Goal: Task Accomplishment & Management: Manage account settings

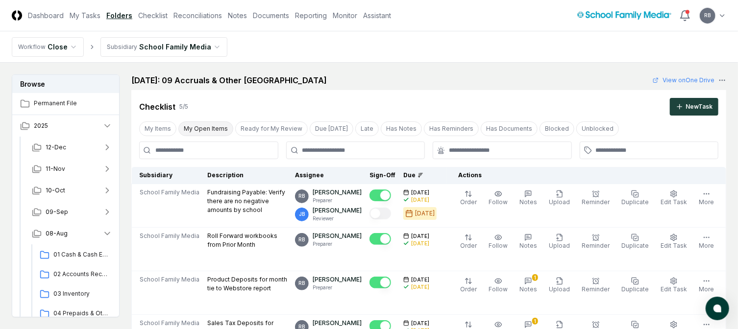
click at [194, 127] on button "My Open Items" at bounding box center [205, 129] width 55 height 15
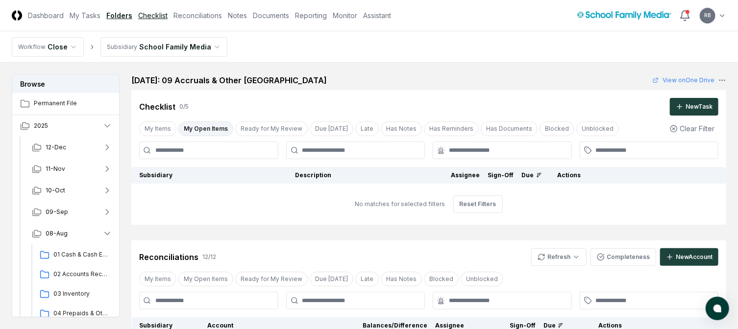
click at [154, 13] on link "Checklist" at bounding box center [152, 15] width 29 height 10
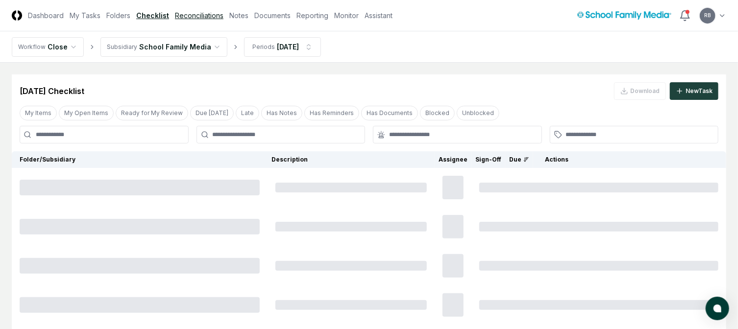
click at [188, 11] on link "Reconciliations" at bounding box center [199, 15] width 49 height 10
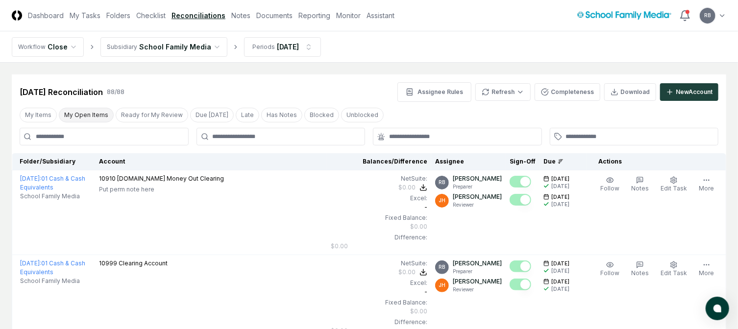
click at [88, 114] on button "My Open Items" at bounding box center [86, 115] width 55 height 15
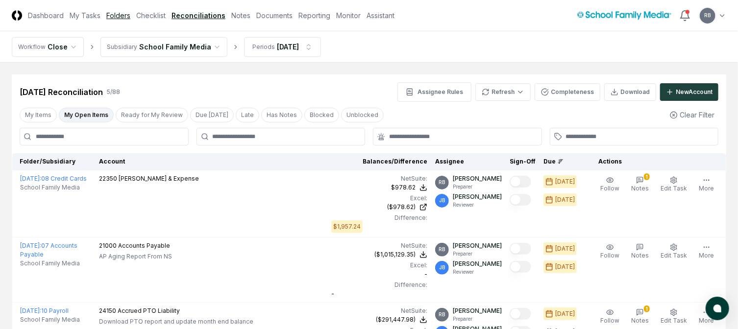
click at [111, 17] on link "Folders" at bounding box center [118, 15] width 24 height 10
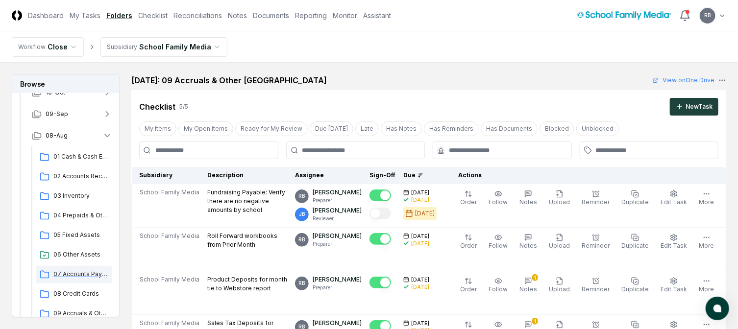
scroll to position [147, 0]
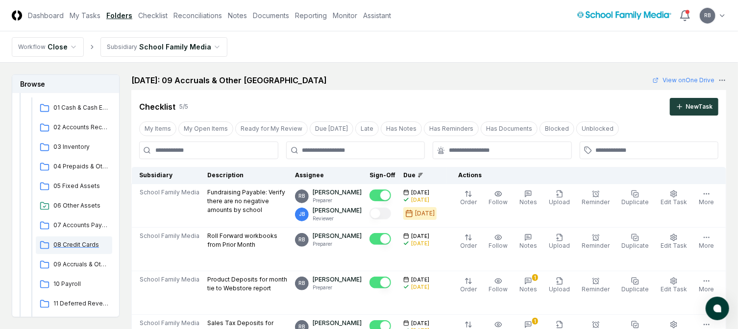
click at [76, 246] on span "08 Credit Cards" at bounding box center [80, 245] width 55 height 9
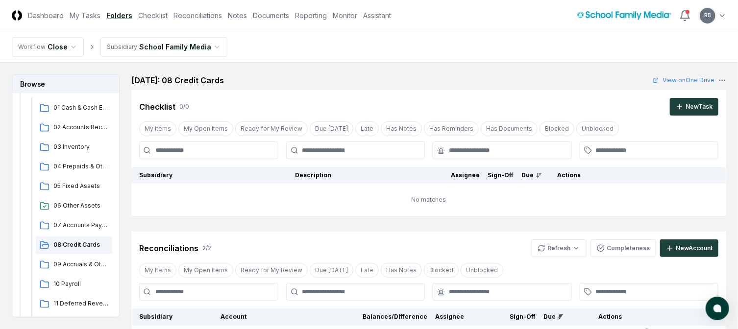
scroll to position [343, 0]
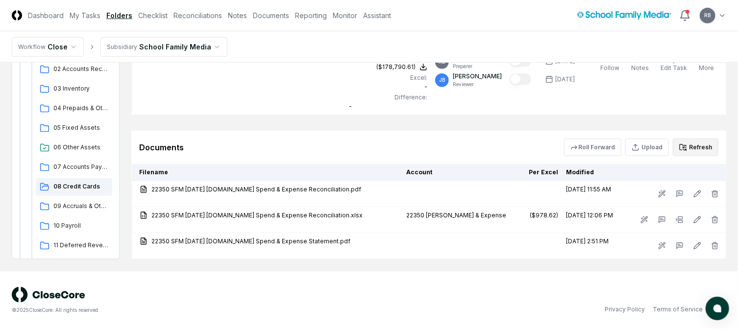
click at [697, 148] on button "Refresh" at bounding box center [696, 148] width 46 height 18
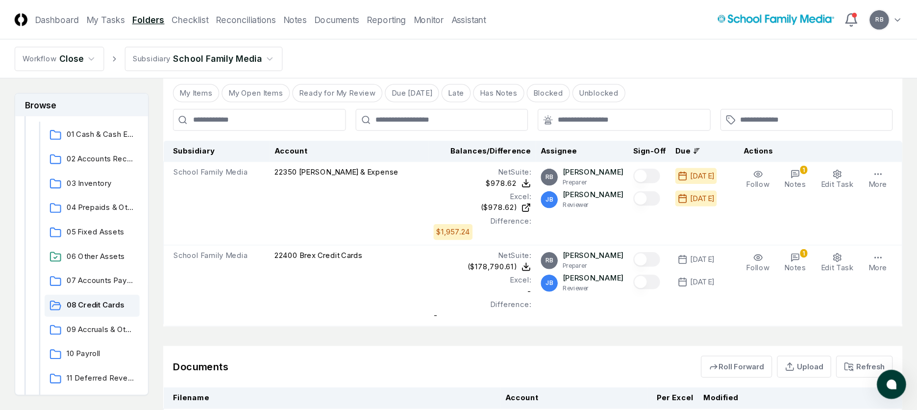
scroll to position [147, 0]
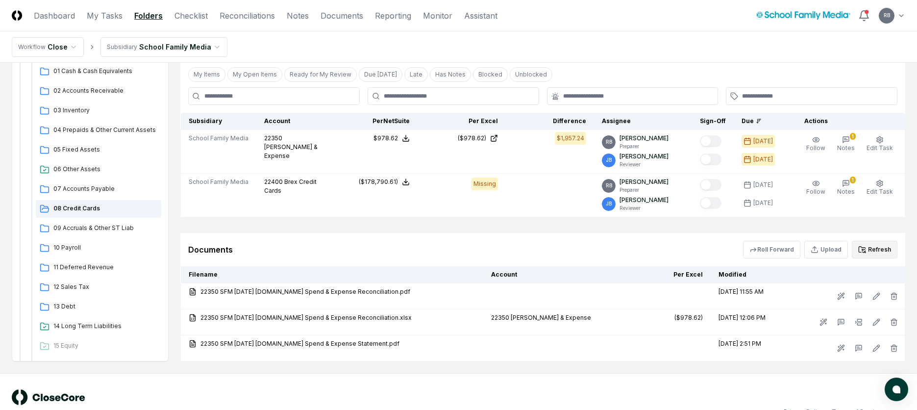
click at [738, 251] on button "Refresh" at bounding box center [875, 250] width 46 height 18
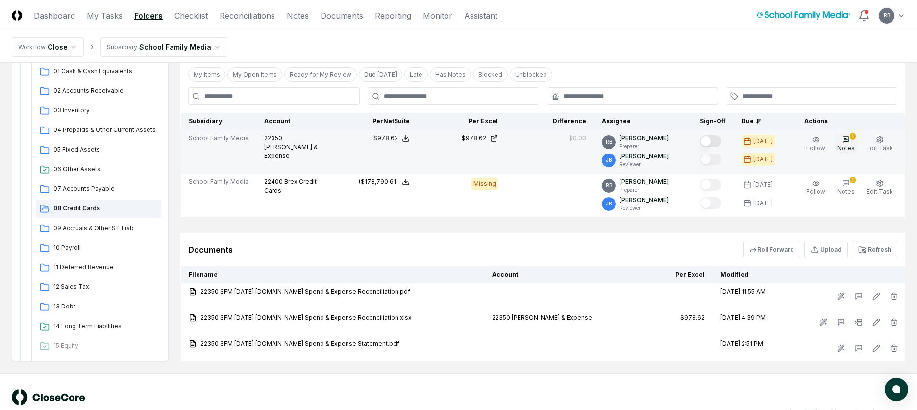
click at [738, 141] on button "1 Notes" at bounding box center [846, 144] width 22 height 21
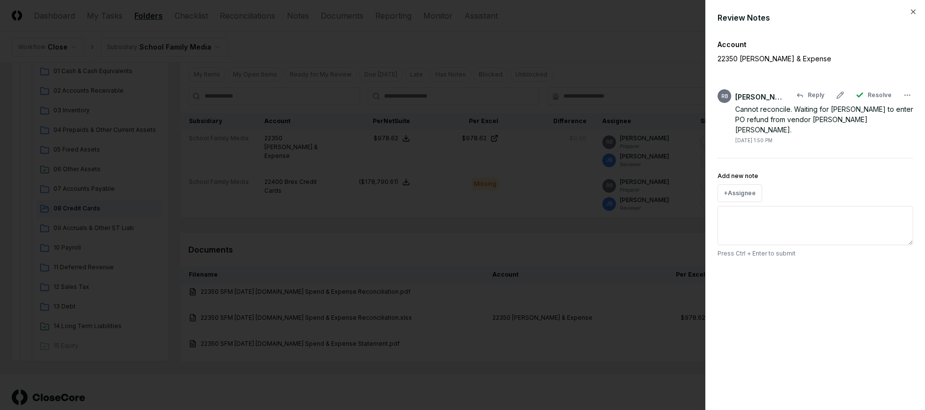
drag, startPoint x: 826, startPoint y: 113, endPoint x: 862, endPoint y: 130, distance: 40.1
click at [738, 130] on div "Cannot reconcile. Waiting for [PERSON_NAME] to enter PO refund from vendor [PER…" at bounding box center [824, 124] width 178 height 40
click at [738, 93] on body "CloseCore Dashboard My Tasks Folders Checklist Reconciliations Notes Documents …" at bounding box center [458, 118] width 917 height 628
click at [738, 136] on line at bounding box center [864, 135] width 0 height 2
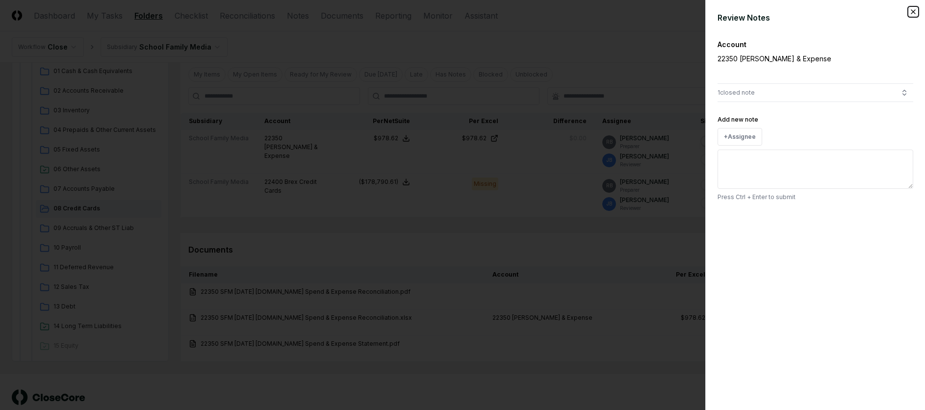
click at [738, 11] on icon "button" at bounding box center [913, 12] width 8 height 8
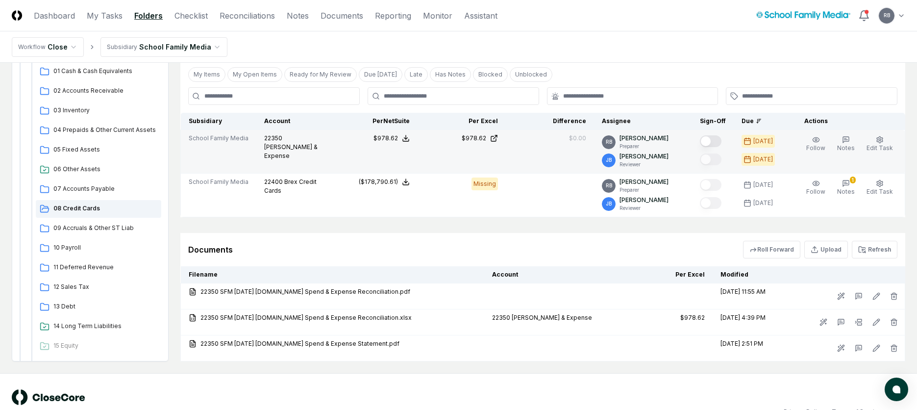
click at [707, 140] on button "Mark complete" at bounding box center [711, 141] width 22 height 12
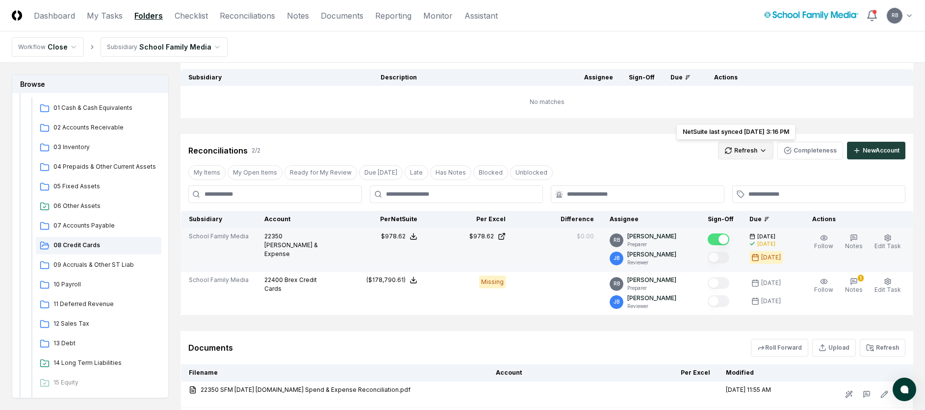
click at [738, 145] on html "CloseCore Dashboard My Tasks Folders Checklist Reconciliations Notes Documents …" at bounding box center [462, 216] width 925 height 628
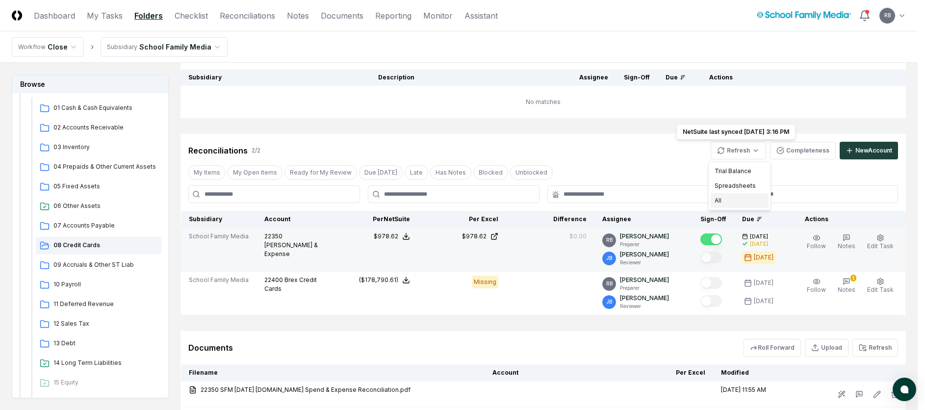
click at [716, 202] on div "All" at bounding box center [739, 200] width 58 height 15
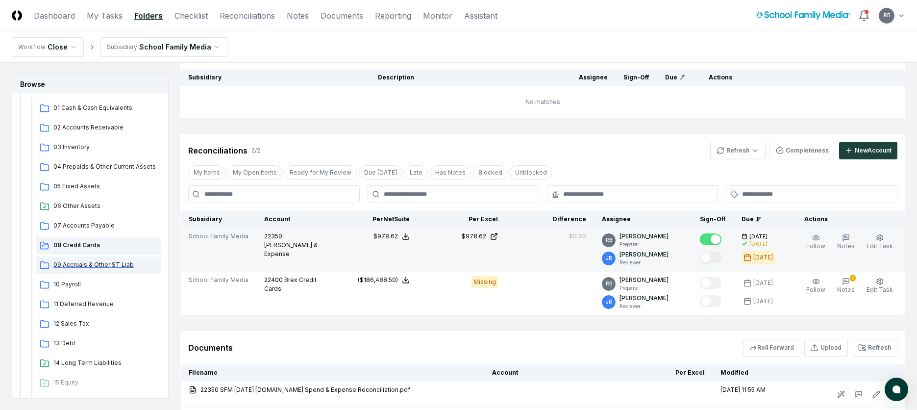
click at [108, 264] on span "09 Accruals & Other ST Liab" at bounding box center [105, 264] width 104 height 9
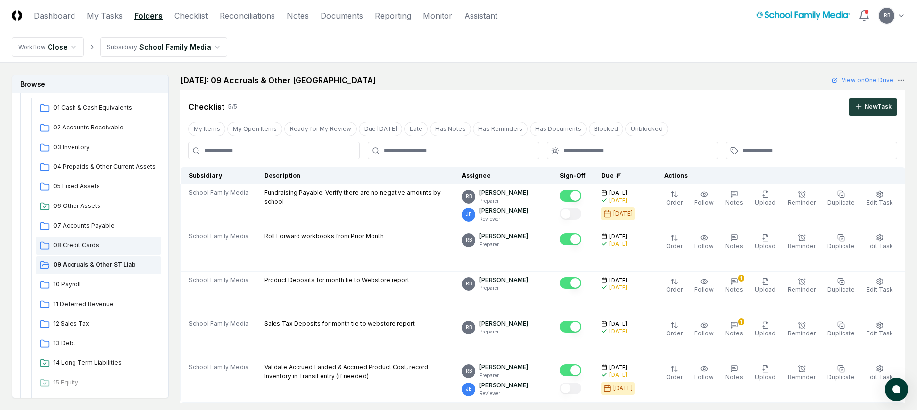
click at [76, 241] on span "08 Credit Cards" at bounding box center [105, 245] width 104 height 9
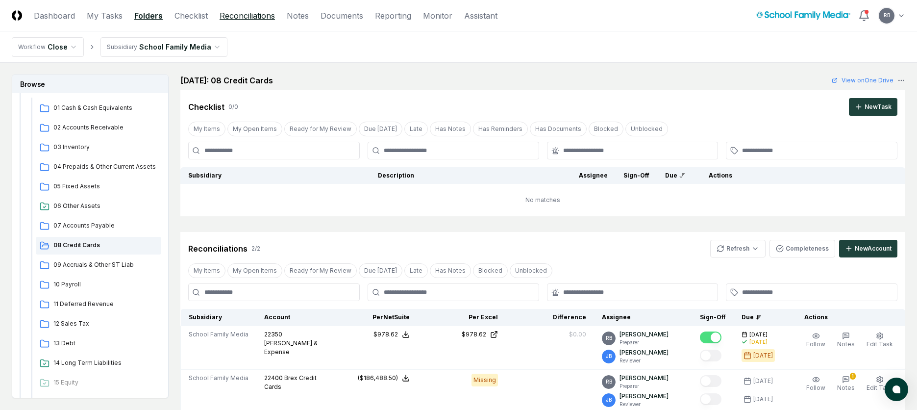
click at [248, 17] on link "Reconciliations" at bounding box center [247, 16] width 55 height 12
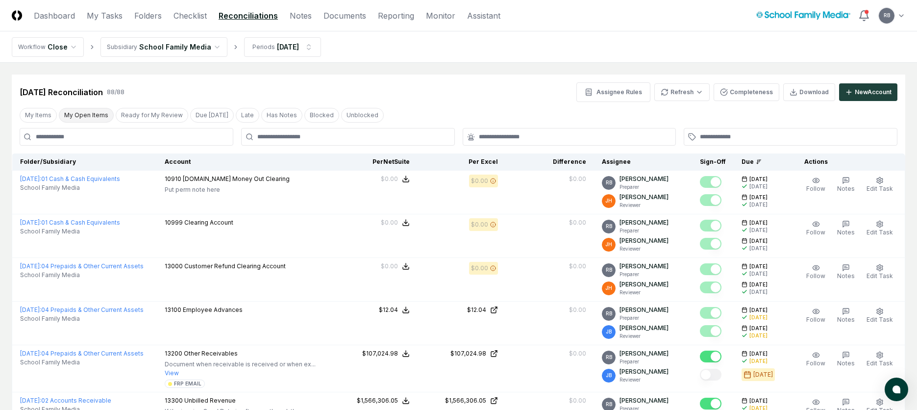
click at [95, 113] on button "My Open Items" at bounding box center [86, 115] width 55 height 15
